Goal: Task Accomplishment & Management: Manage account settings

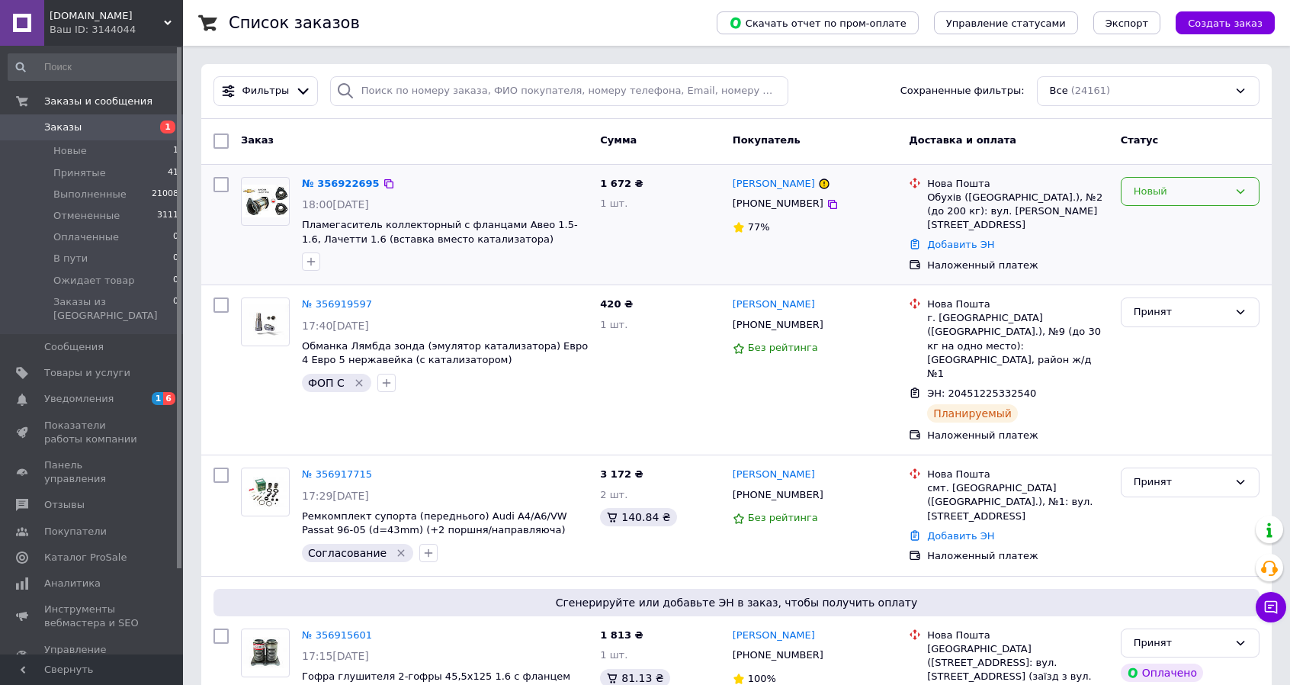
click at [1185, 190] on div "Новый" at bounding box center [1181, 192] width 95 height 16
click at [1181, 216] on li "Принят" at bounding box center [1190, 223] width 137 height 28
click at [336, 183] on link "№ 356922695" at bounding box center [341, 183] width 78 height 11
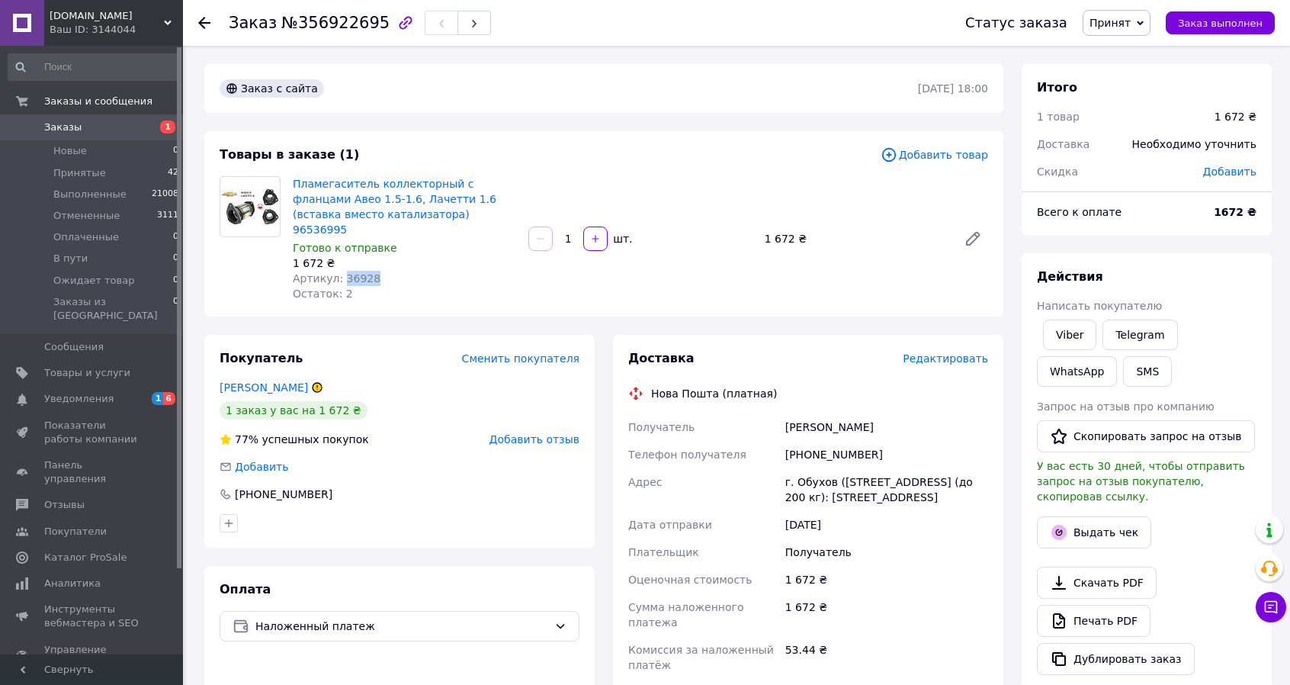
drag, startPoint x: 368, startPoint y: 265, endPoint x: 339, endPoint y: 268, distance: 29.9
click at [339, 271] on div "Артикул: 36928" at bounding box center [404, 278] width 223 height 15
copy span "36928"
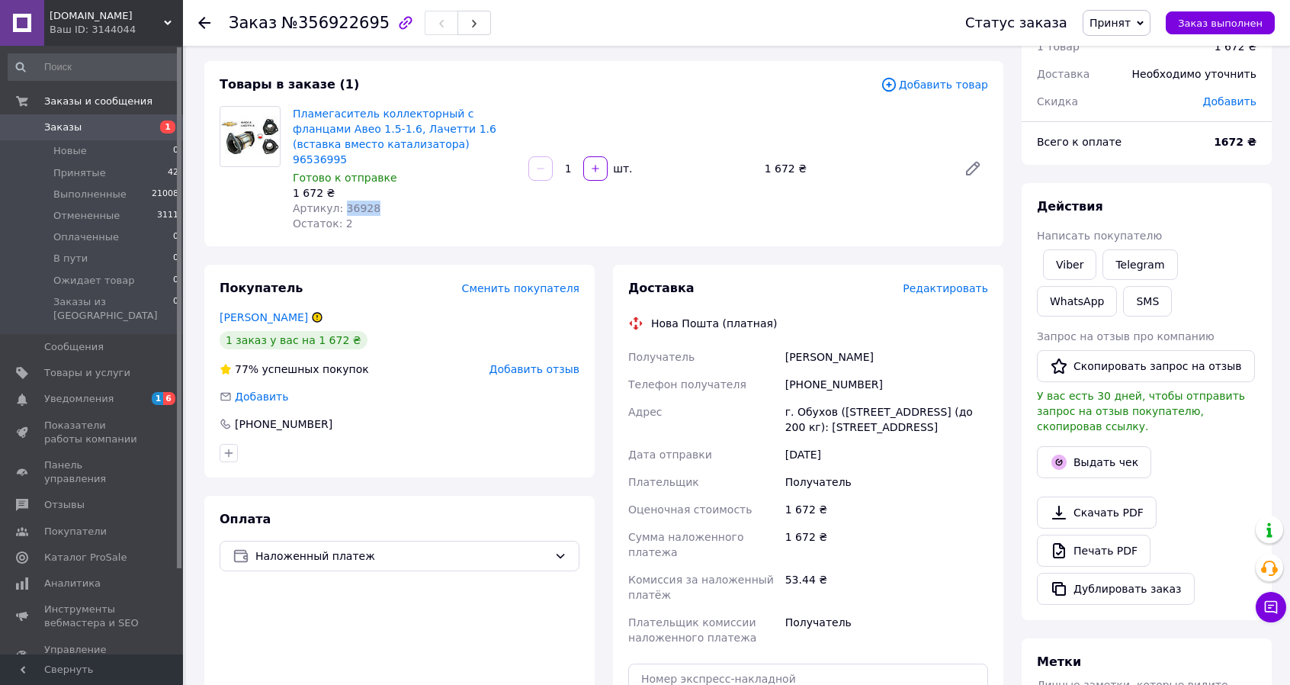
scroll to position [76, 0]
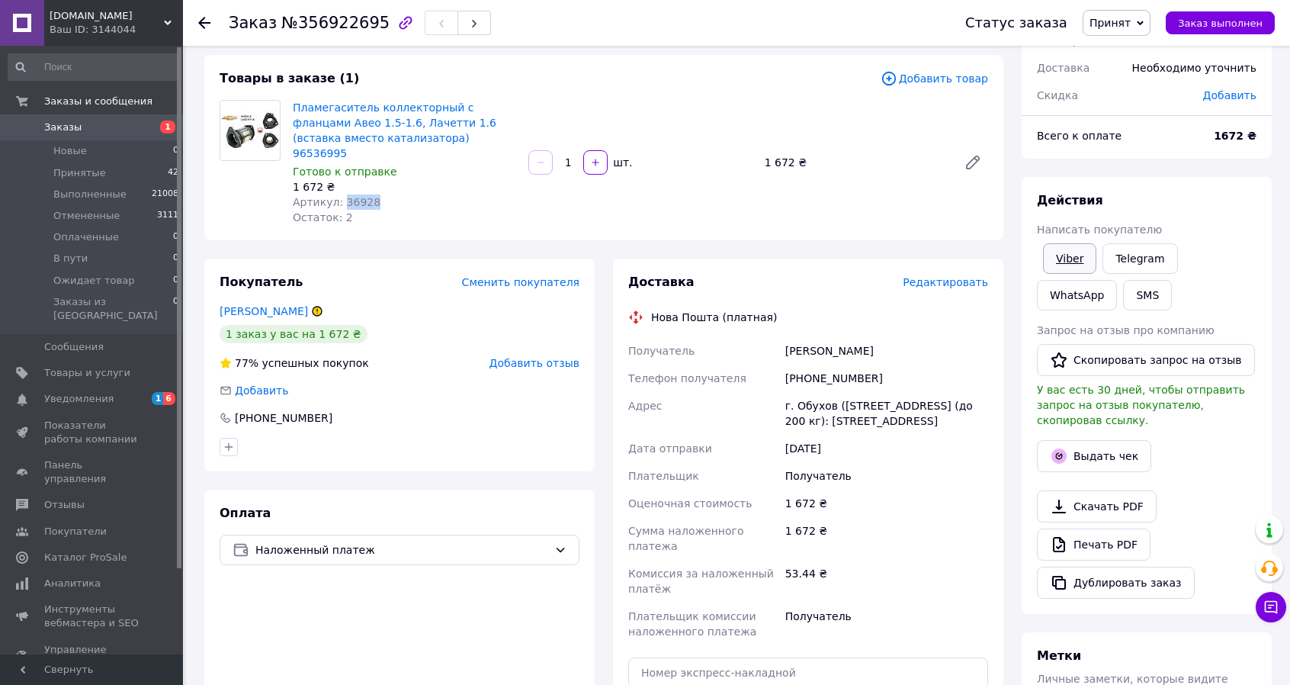
click at [1073, 258] on link "Viber" at bounding box center [1069, 258] width 53 height 31
click at [1063, 255] on link "Viber" at bounding box center [1069, 258] width 53 height 31
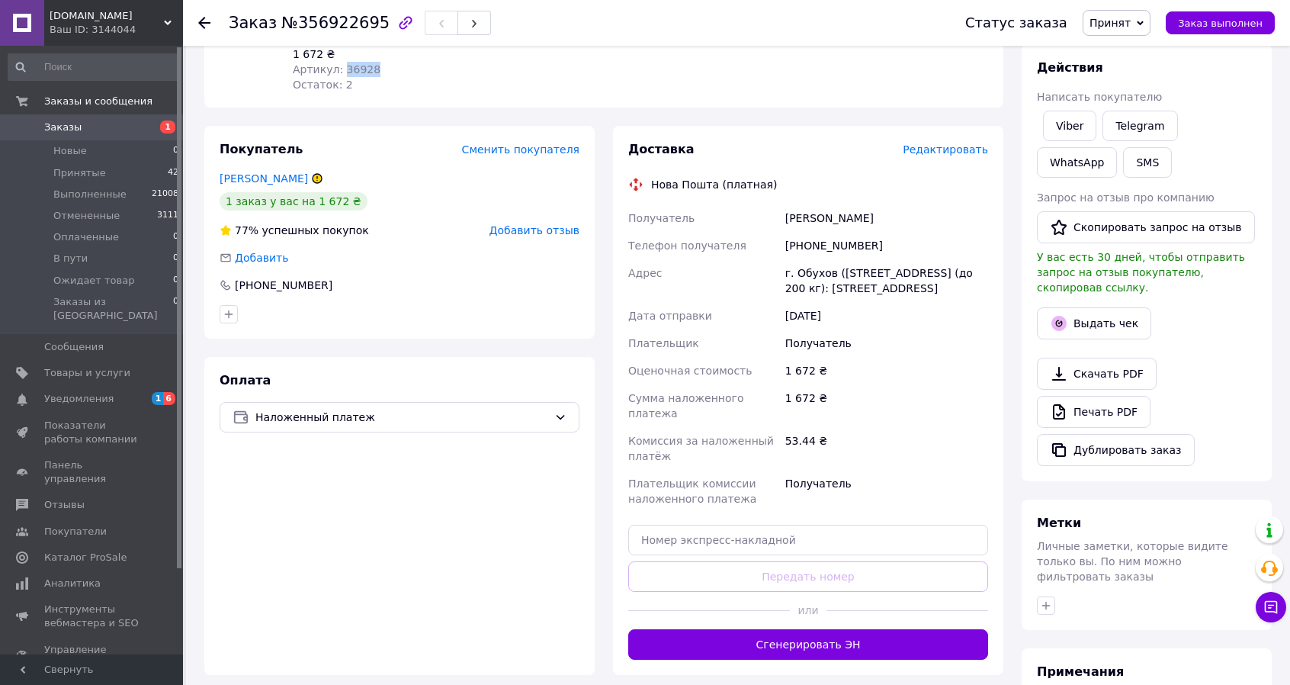
scroll to position [229, 0]
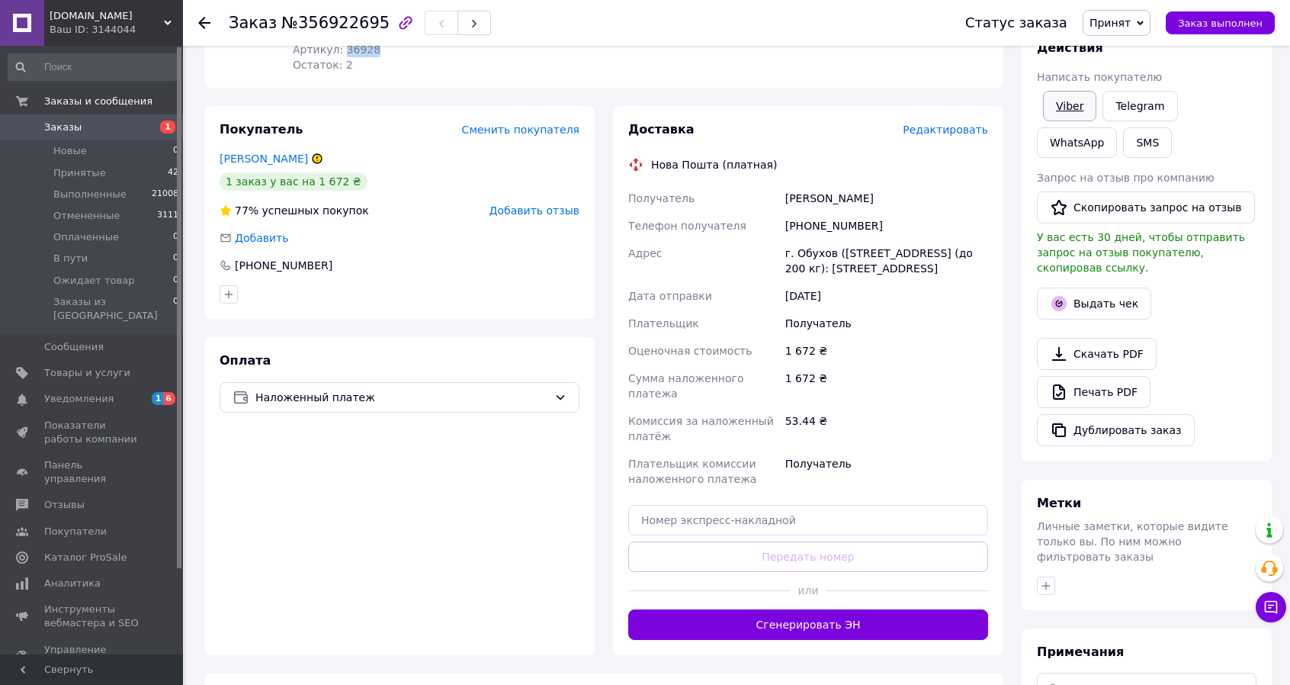
click at [1072, 104] on link "Viber" at bounding box center [1069, 106] width 53 height 31
click at [1066, 106] on link "Viber" at bounding box center [1069, 106] width 53 height 31
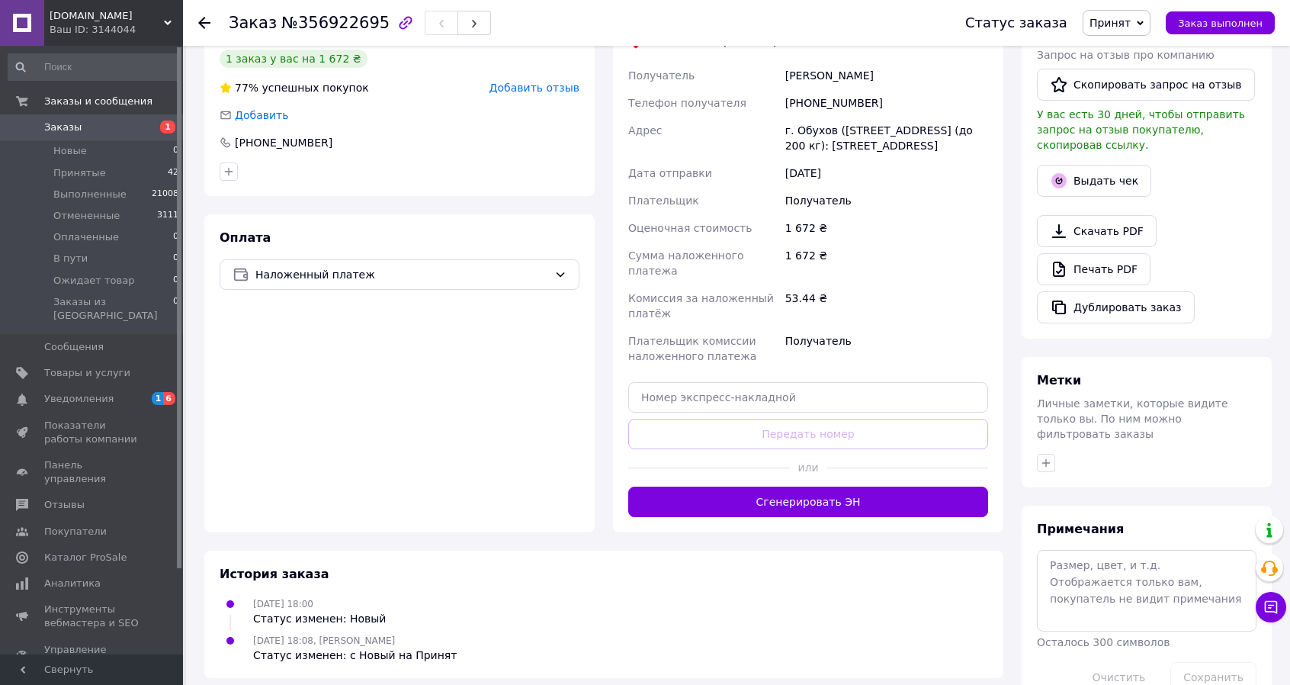
scroll to position [358, 0]
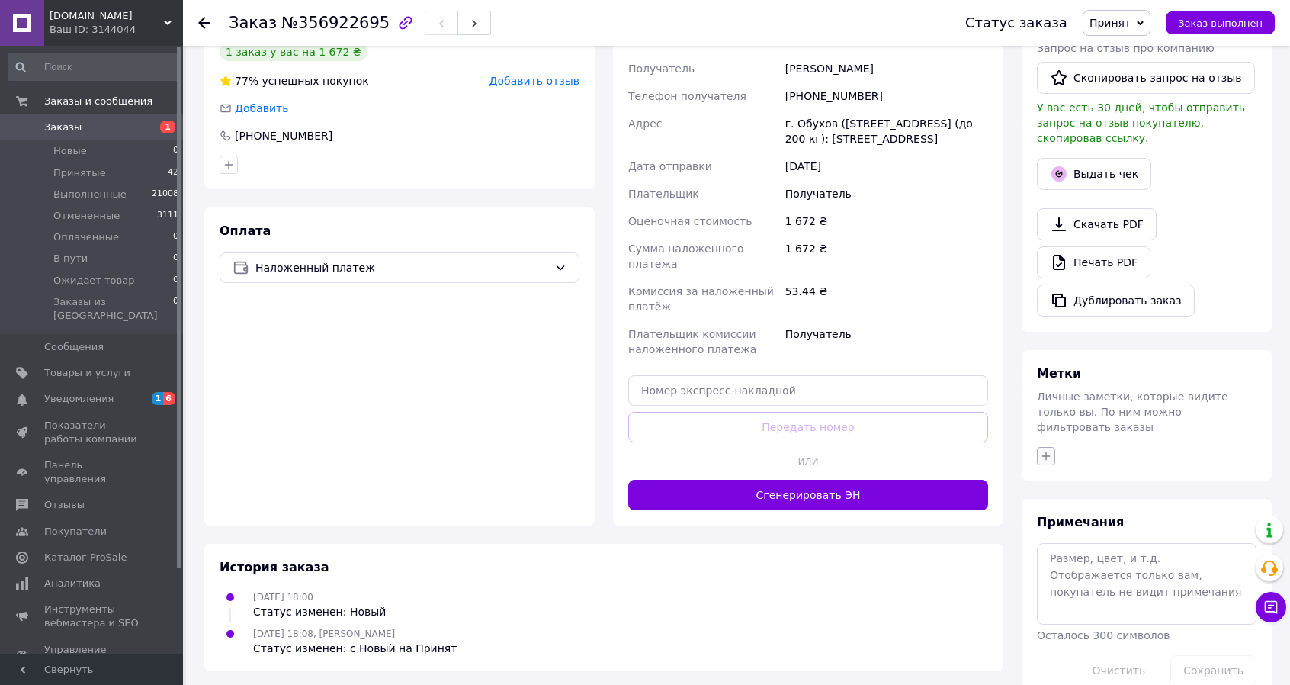
click at [1050, 450] on icon "button" at bounding box center [1046, 456] width 12 height 12
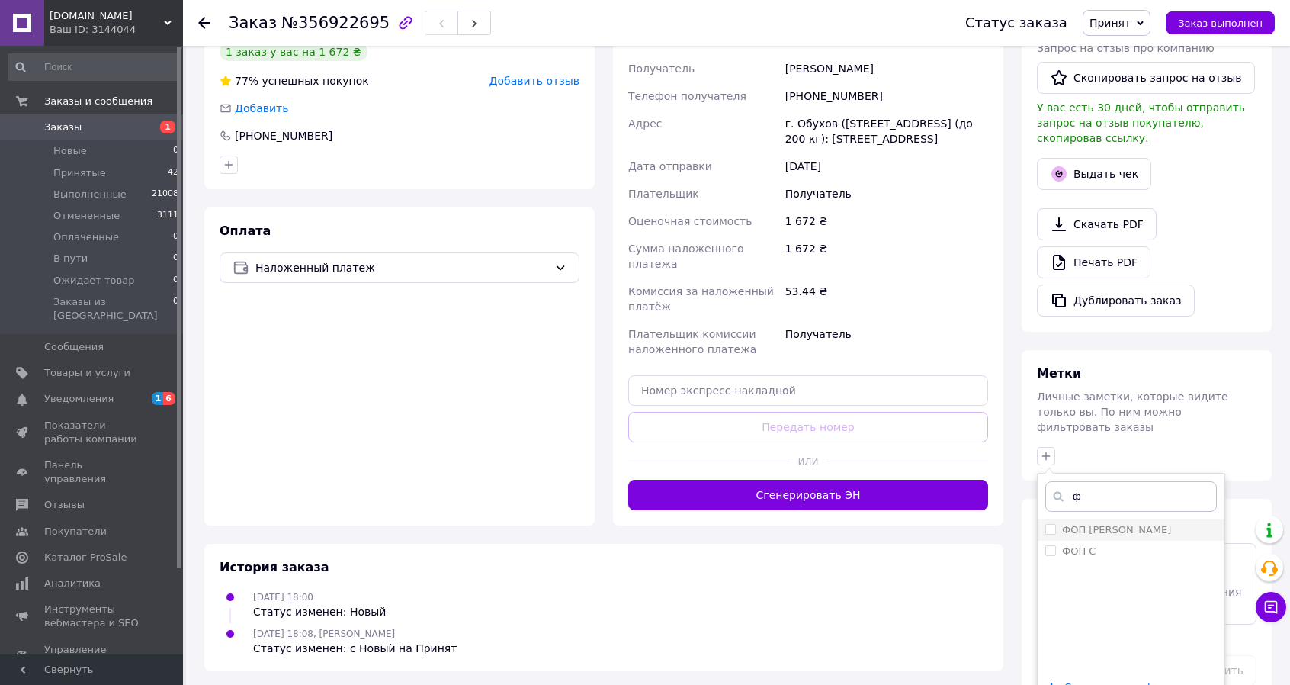
type input "ф"
click at [1047, 524] on input "ФОП [PERSON_NAME]" at bounding box center [1051, 529] width 10 height 10
checkbox input "true"
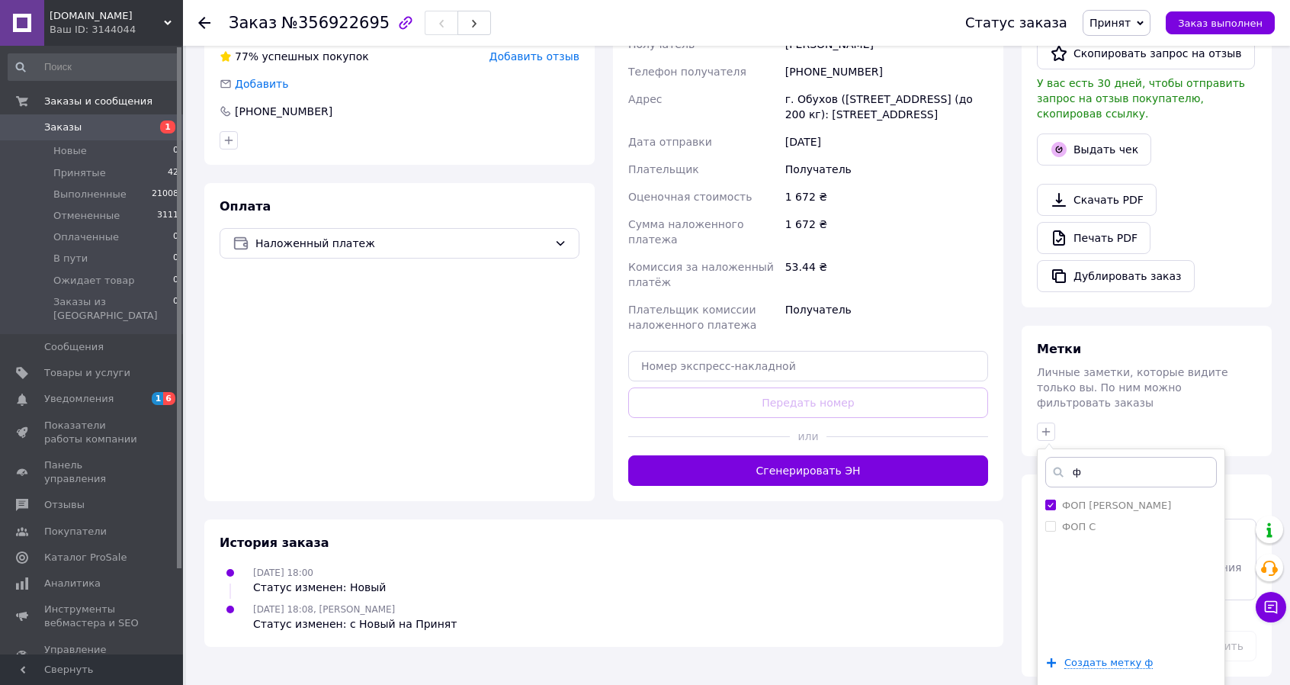
scroll to position [395, 0]
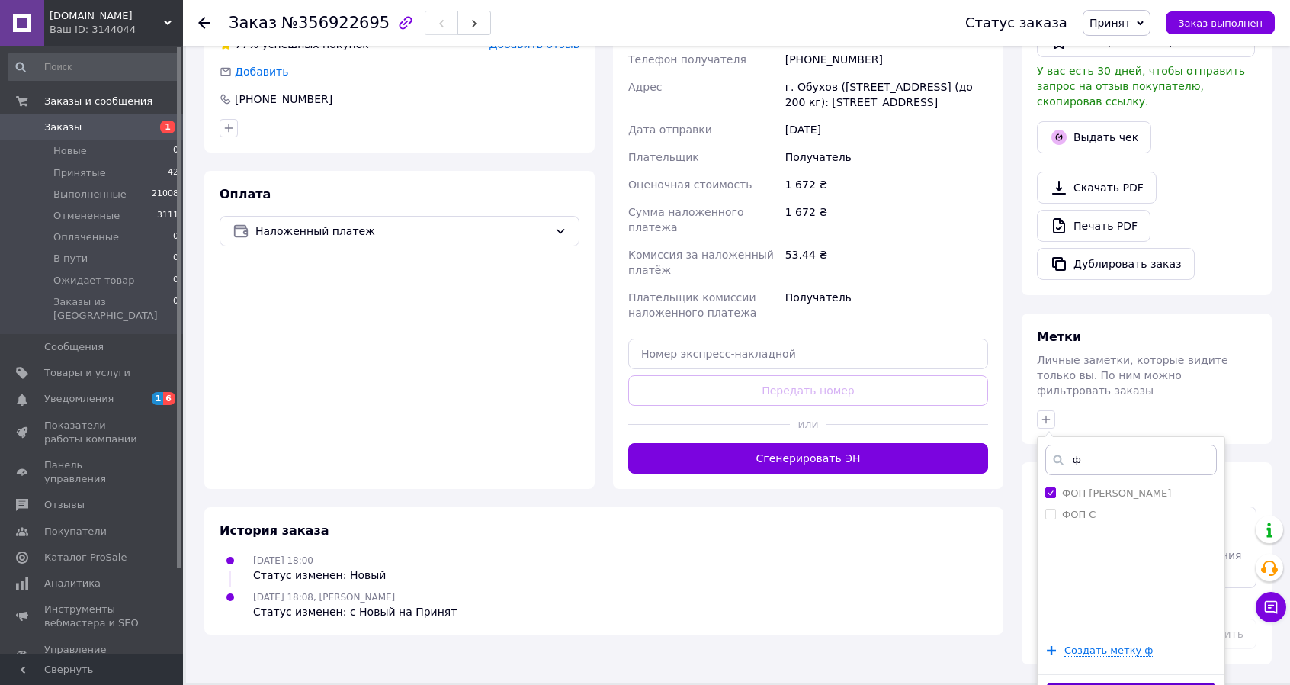
click at [1140, 683] on button "Добавить метку" at bounding box center [1132, 698] width 172 height 30
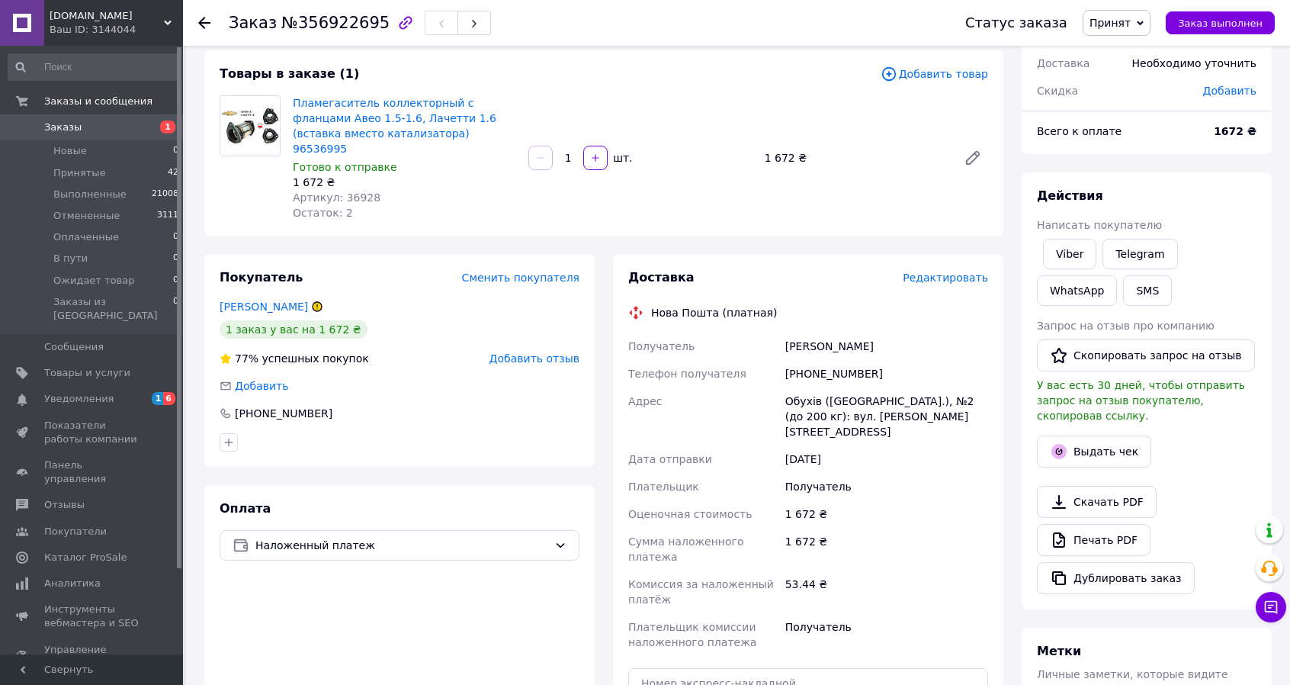
scroll to position [78, 0]
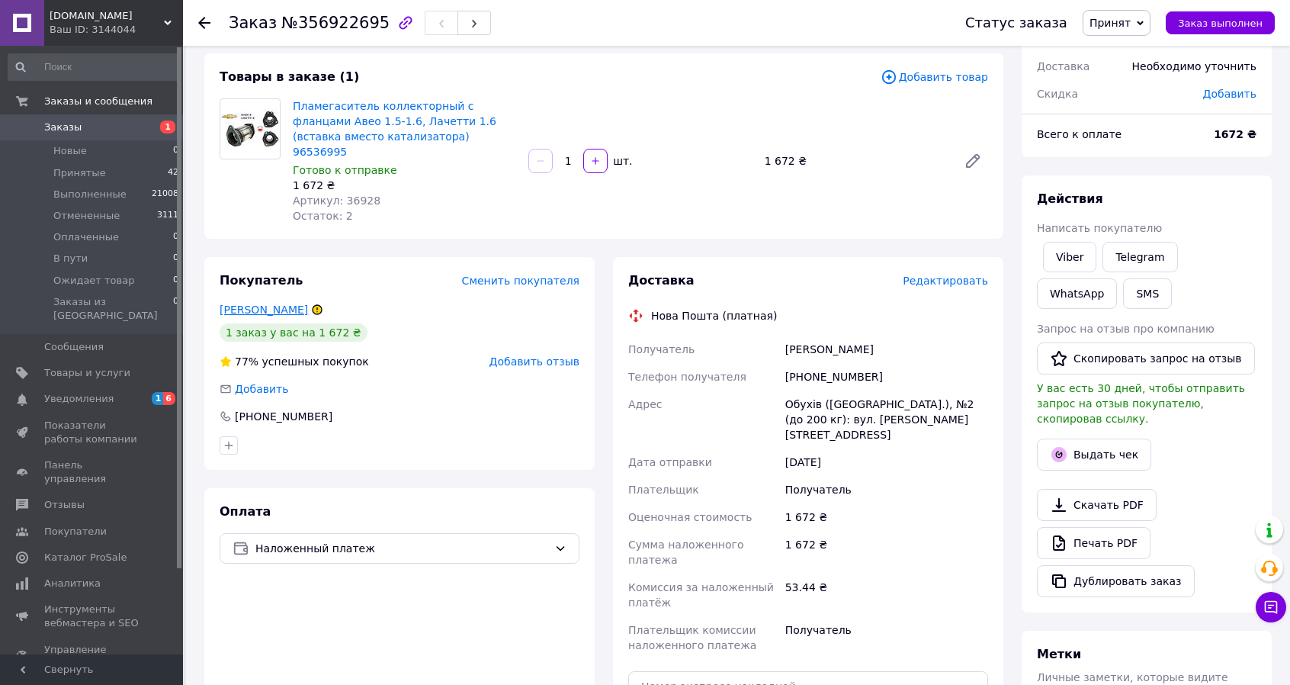
click at [261, 304] on link "[PERSON_NAME]" at bounding box center [264, 310] width 88 height 12
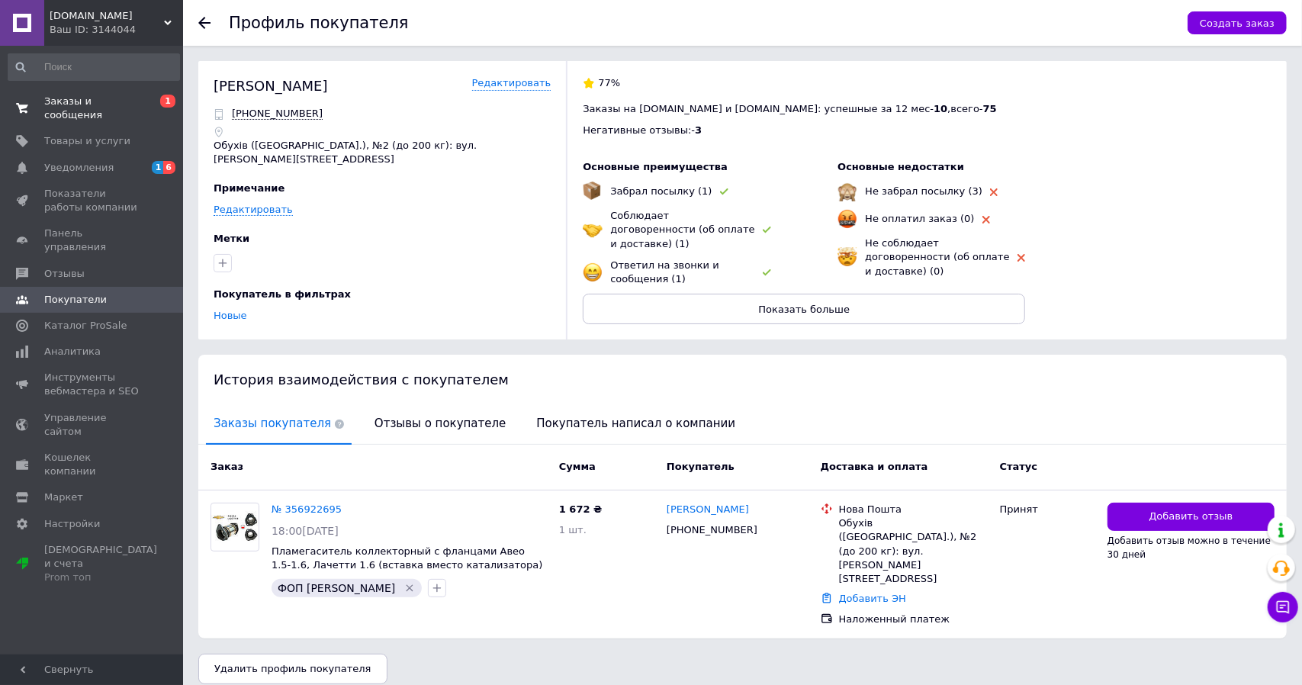
click at [68, 100] on span "Заказы и сообщения" at bounding box center [92, 108] width 97 height 27
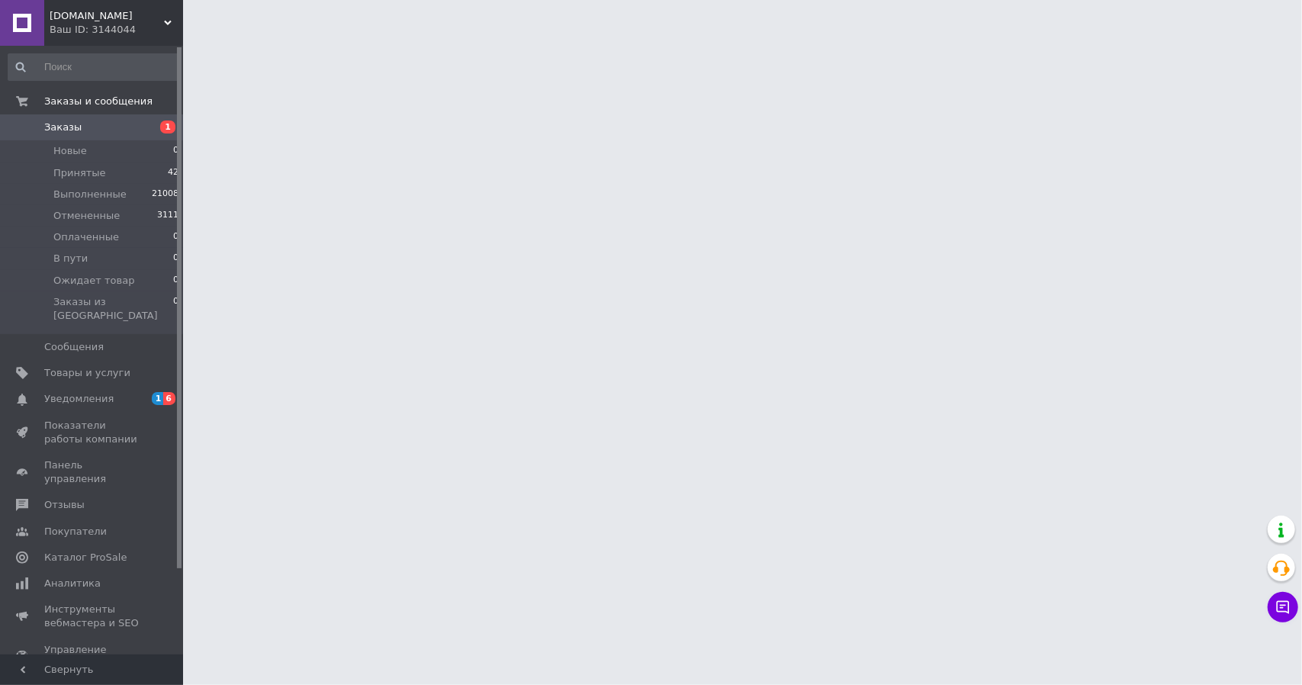
click at [59, 127] on span "Заказы" at bounding box center [62, 128] width 37 height 14
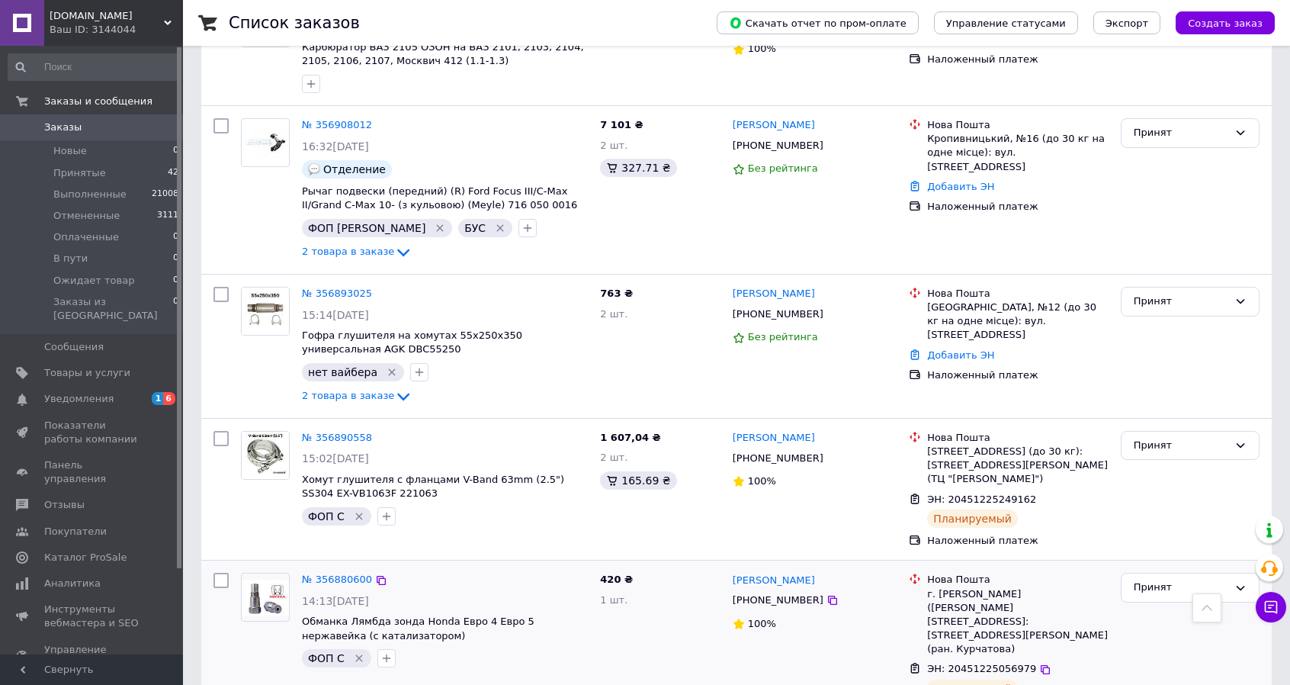
scroll to position [915, 0]
